Goal: Find specific page/section: Find specific page/section

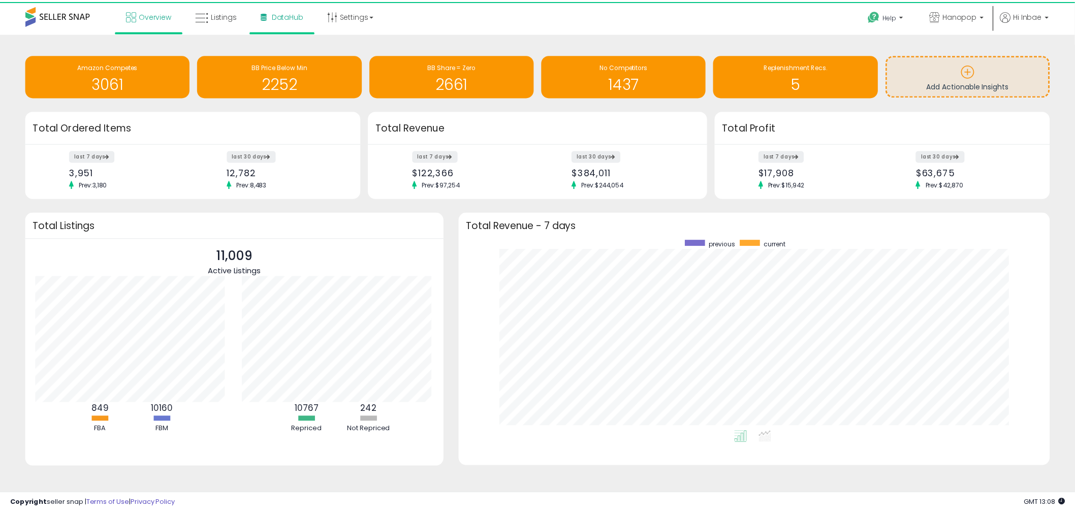
scroll to position [507642, 507263]
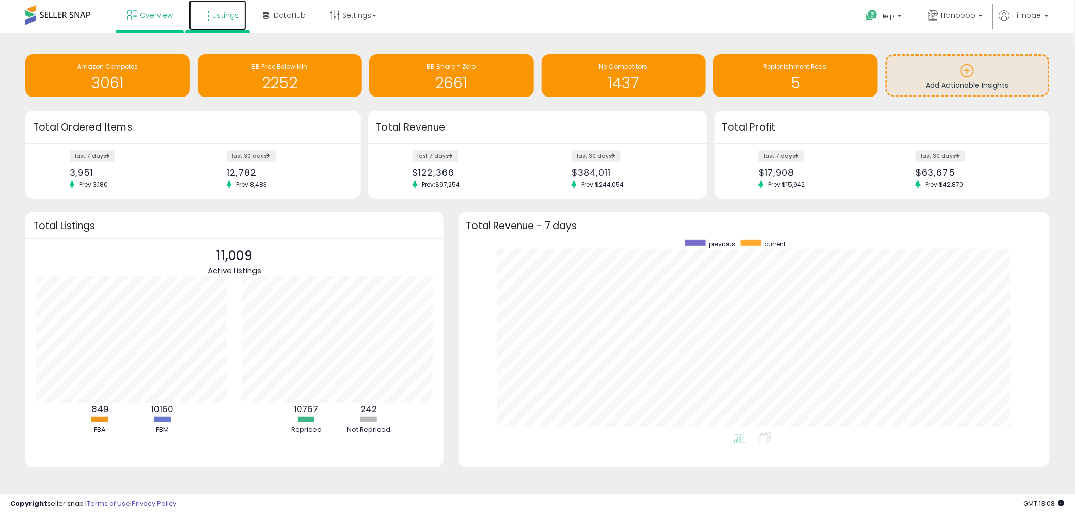
click at [210, 14] on link "Listings" at bounding box center [217, 15] width 57 height 30
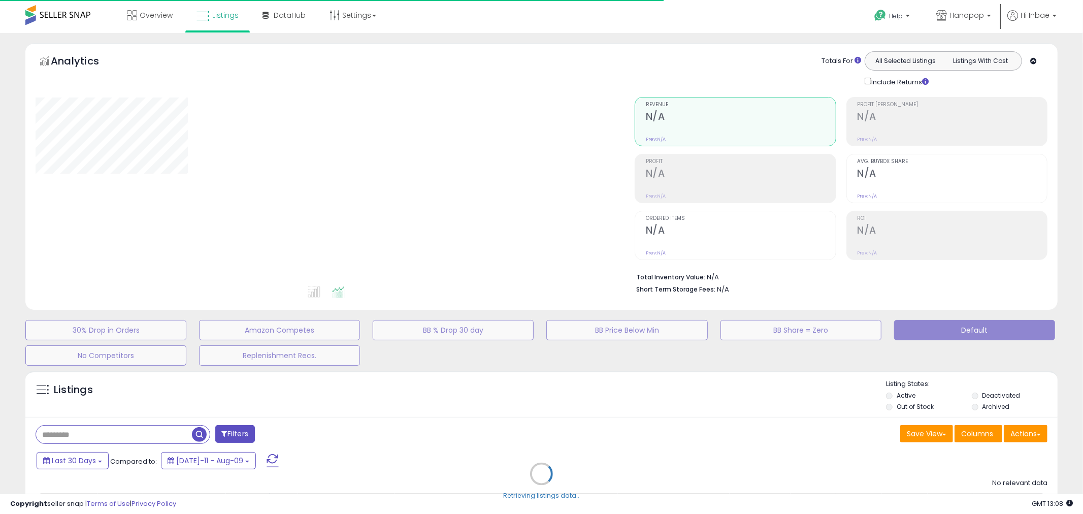
type input "****"
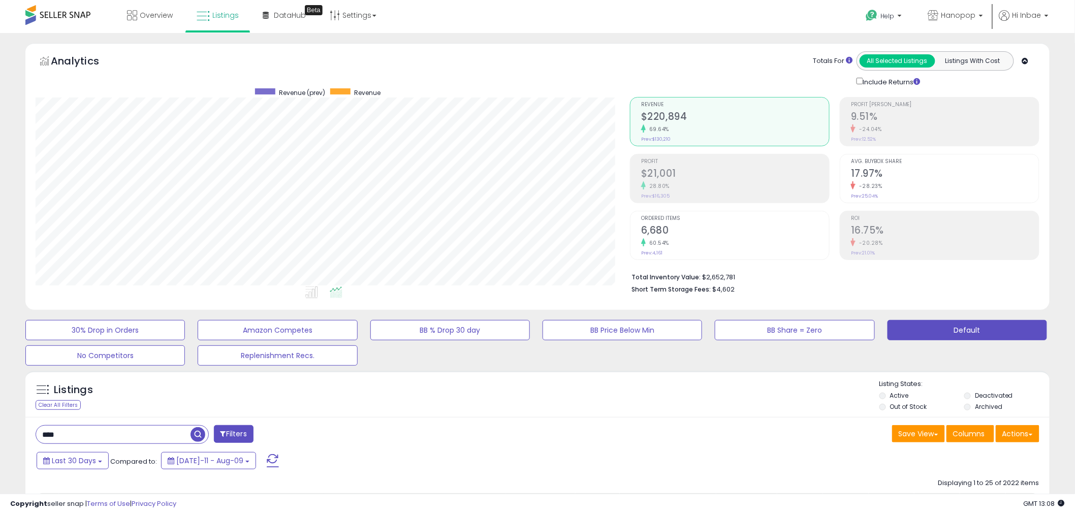
scroll to position [208, 594]
